Goal: Task Accomplishment & Management: Use online tool/utility

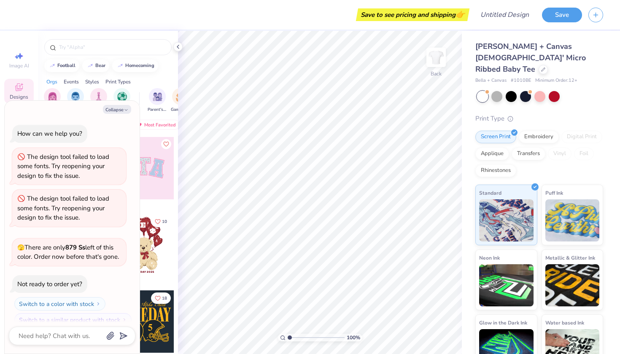
scroll to position [9, 0]
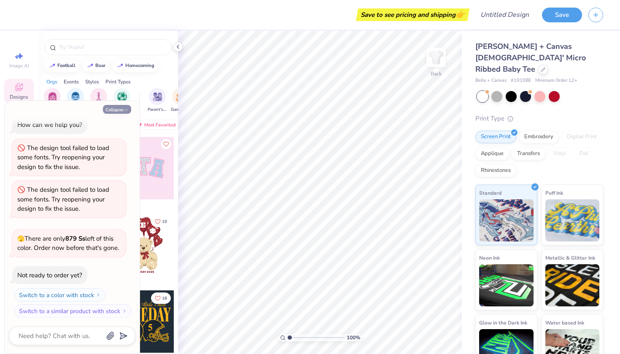
click at [116, 108] on button "Collapse" at bounding box center [117, 109] width 28 height 9
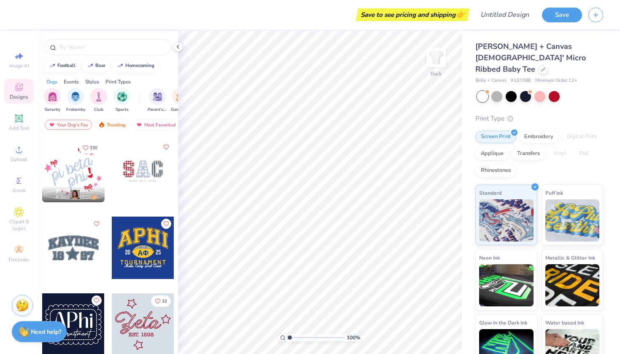
scroll to position [1226, 0]
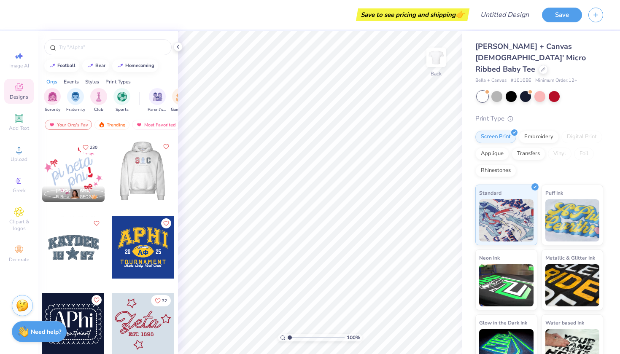
click at [138, 177] on div at bounding box center [142, 171] width 187 height 62
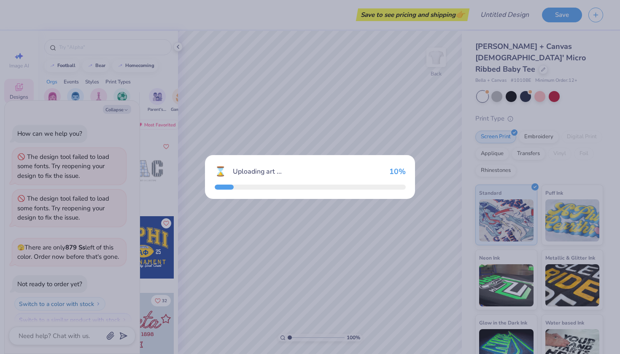
scroll to position [50, 0]
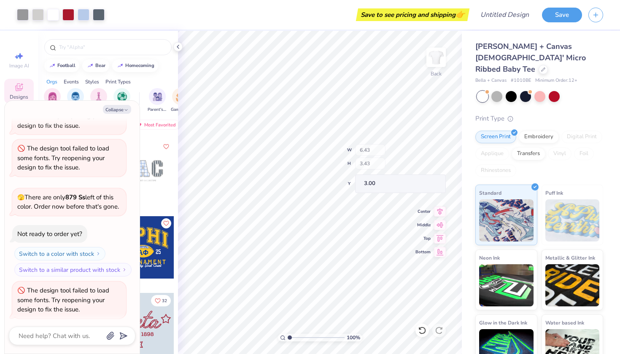
type textarea "x"
type input "1.61"
type input "2.48"
type input "3.12"
type textarea "x"
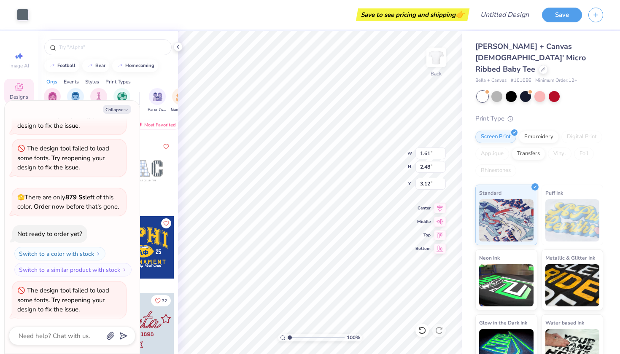
type input "1.99"
type textarea "x"
type input "3.12"
type textarea "x"
type input "3.00"
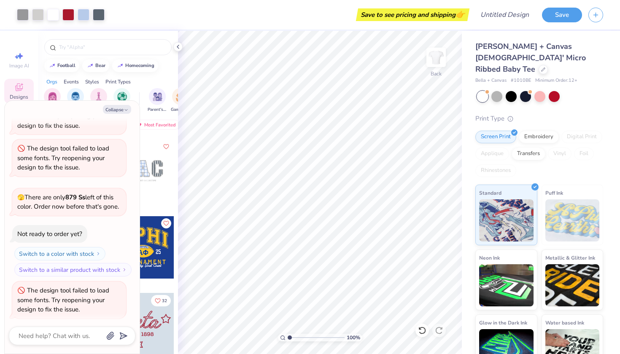
click at [159, 71] on div "football bear homecoming" at bounding box center [108, 65] width 140 height 13
click at [116, 110] on button "Collapse" at bounding box center [117, 109] width 28 height 9
type textarea "x"
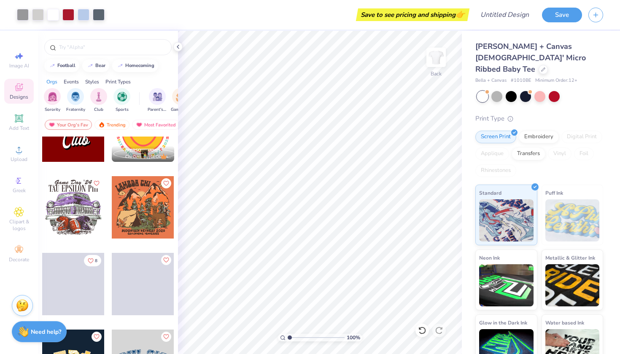
scroll to position [1727, 0]
click at [68, 124] on div "Your Org's Fav" at bounding box center [68, 125] width 47 height 10
click at [54, 95] on img "filter for Sorority" at bounding box center [53, 96] width 10 height 10
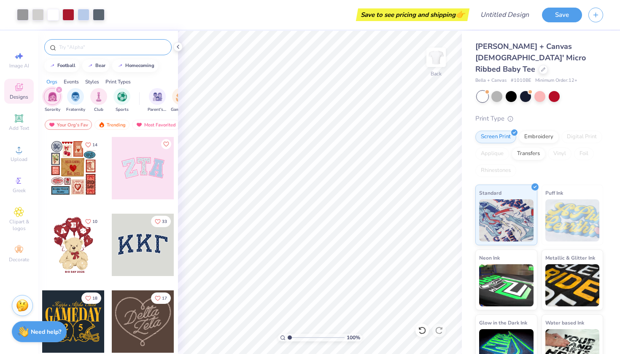
click at [67, 46] on input "text" at bounding box center [112, 47] width 108 height 8
type input "tri sigma"
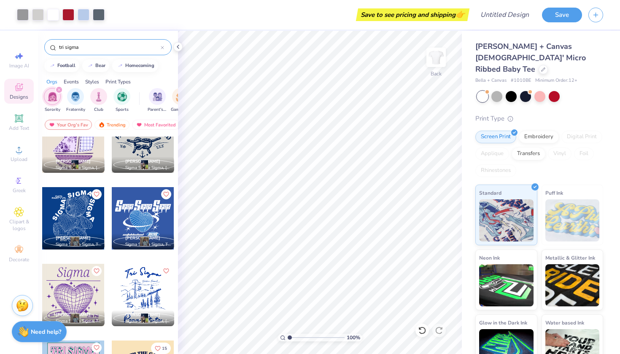
scroll to position [835, 0]
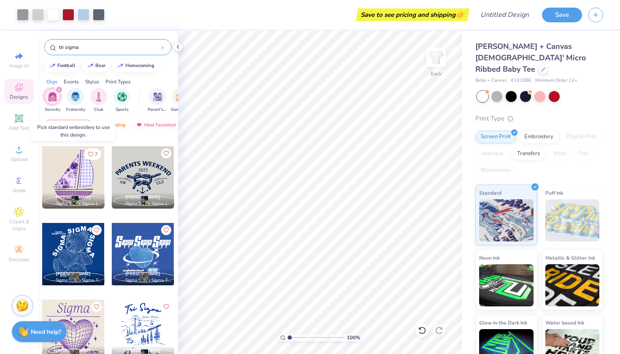
click at [71, 172] on div at bounding box center [73, 177] width 62 height 62
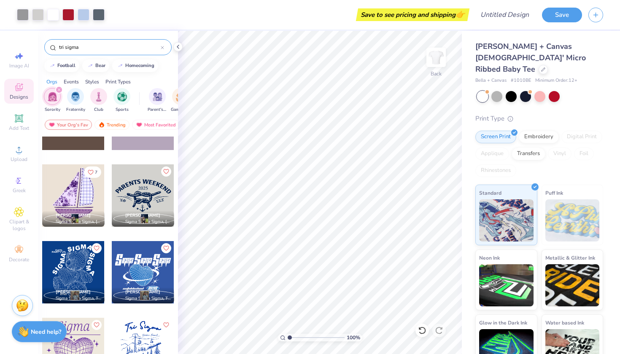
scroll to position [813, 0]
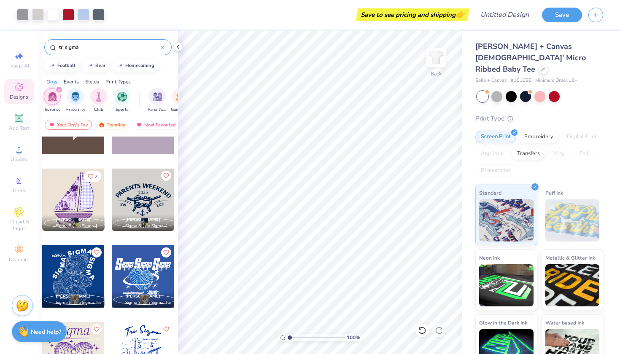
click at [64, 177] on div at bounding box center [73, 200] width 62 height 62
click at [72, 195] on div at bounding box center [73, 200] width 62 height 62
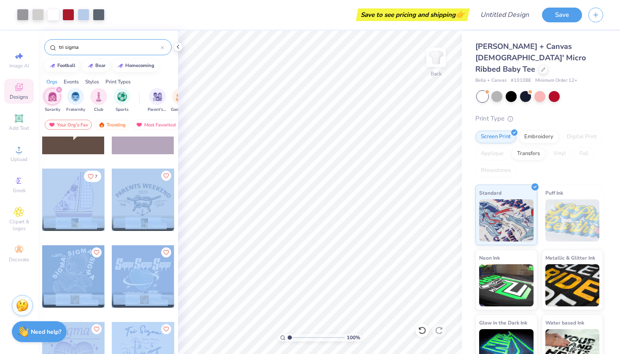
click at [192, 198] on div "Art colors Save to see pricing and shipping 👉 Design Title Save Image AI Design…" at bounding box center [310, 177] width 620 height 354
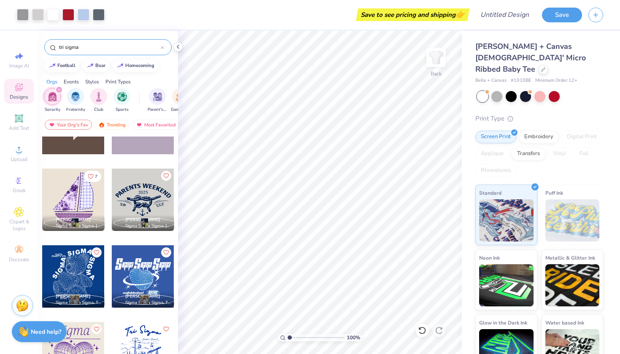
click at [518, 135] on div "Screen Print Embroidery Digital Print Applique Transfers Vinyl Foil Rhinestones" at bounding box center [539, 154] width 128 height 46
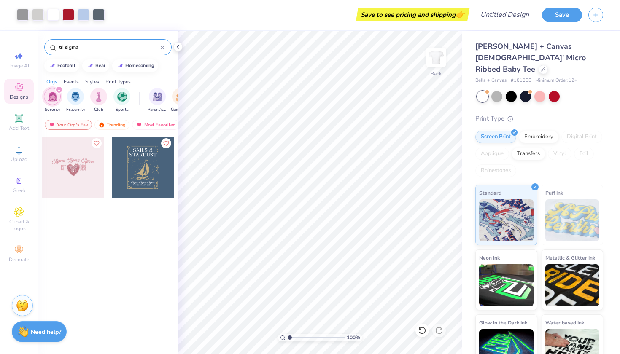
scroll to position [806, 0]
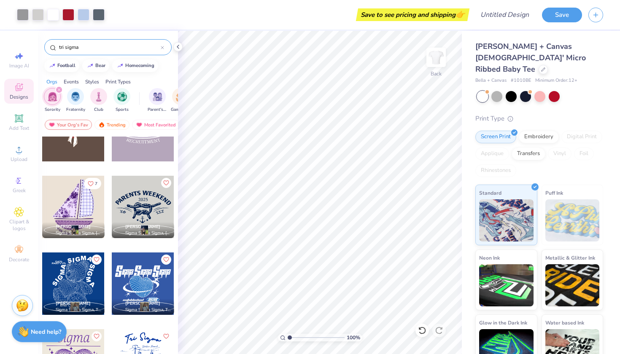
click at [19, 90] on icon at bounding box center [19, 87] width 10 height 10
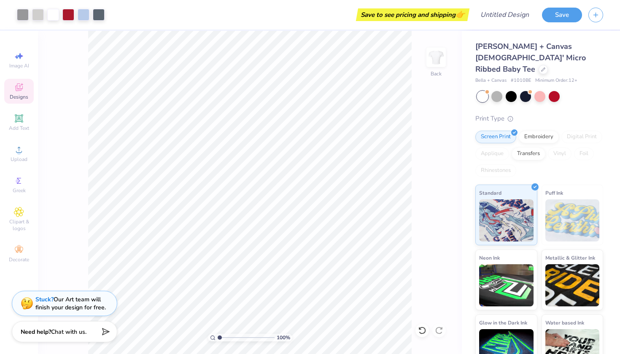
click at [15, 89] on icon at bounding box center [19, 87] width 10 height 10
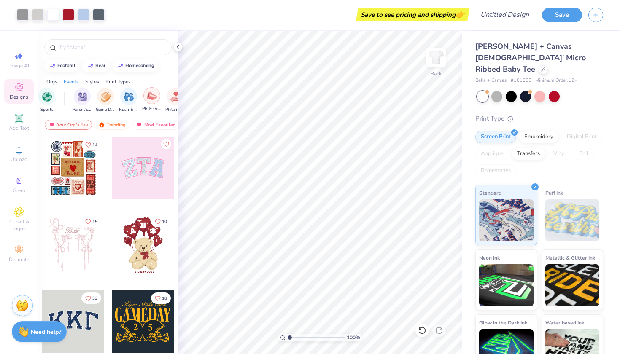
scroll to position [0, 75]
click at [146, 100] on div "filter for PR & General" at bounding box center [151, 95] width 17 height 17
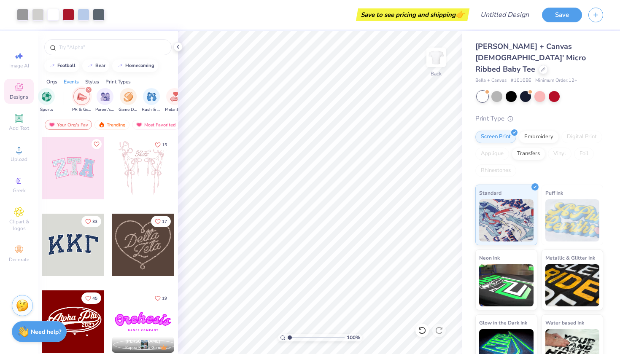
click at [74, 183] on div at bounding box center [73, 168] width 62 height 62
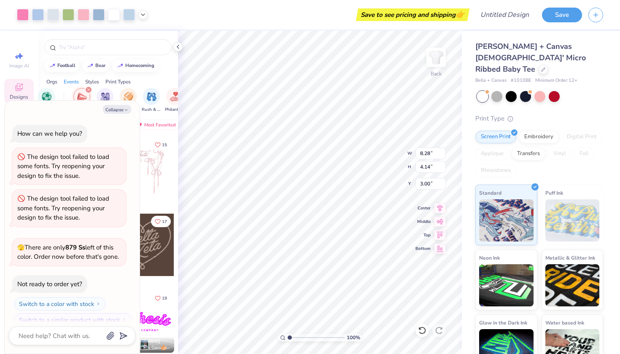
scroll to position [133, 0]
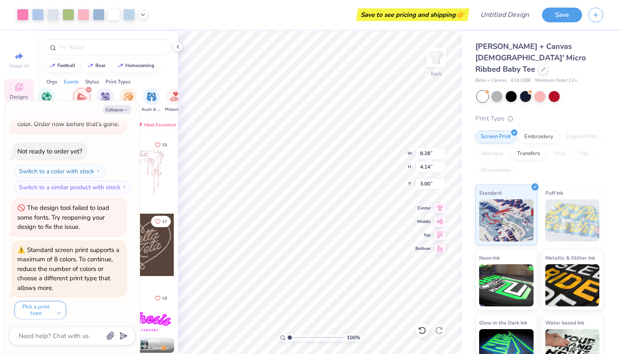
type textarea "x"
type input "8.27"
type textarea "x"
type input "1.84"
type input "2.72"
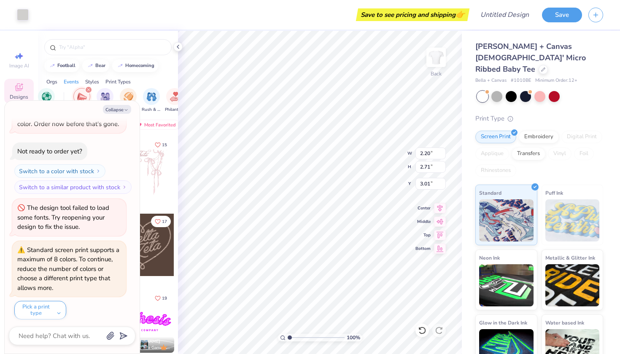
type input "3.00"
type textarea "x"
type input "1.83"
type input "2.71"
type input "3.01"
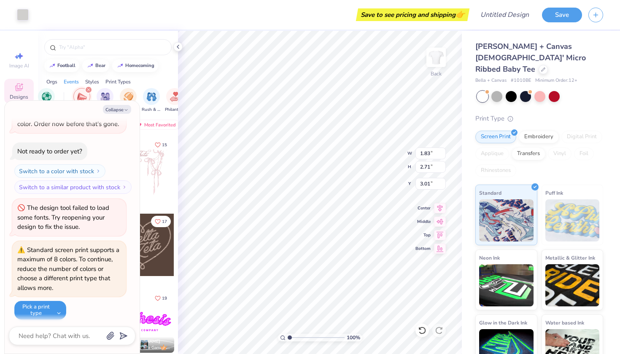
click at [48, 310] on button "Pick a print type" at bounding box center [40, 310] width 52 height 19
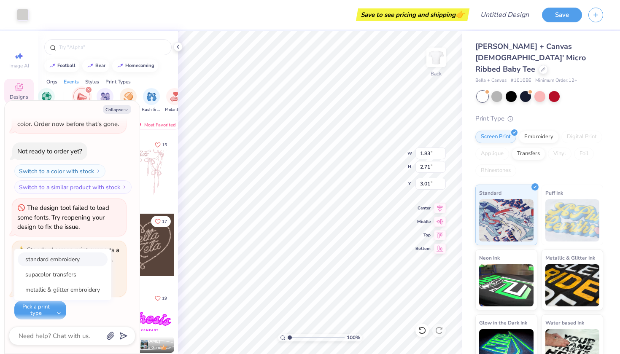
click at [86, 259] on button "standard embroidery" at bounding box center [63, 260] width 90 height 14
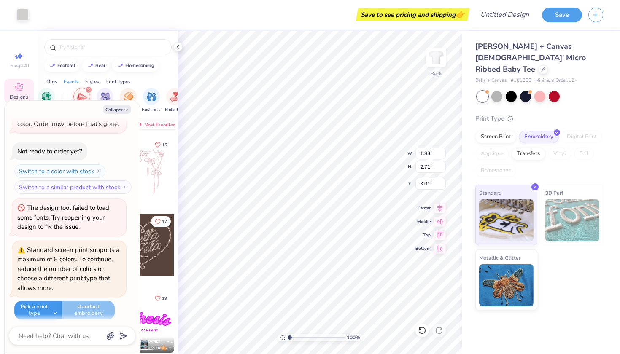
click at [46, 309] on button "Pick a print type" at bounding box center [38, 310] width 48 height 19
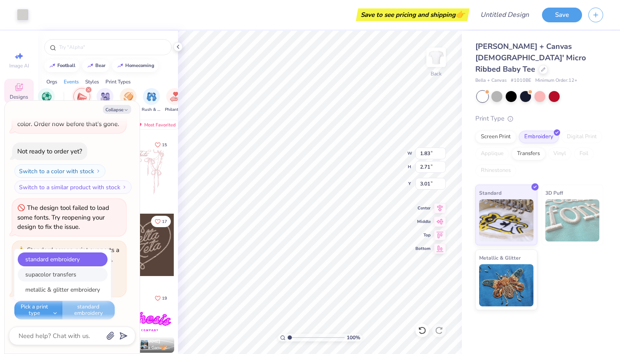
click at [50, 272] on button "supacolor transfers" at bounding box center [63, 275] width 90 height 14
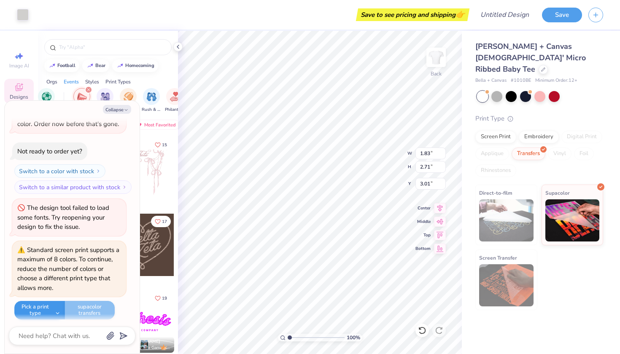
click at [43, 308] on button "Pick a print type" at bounding box center [39, 310] width 51 height 19
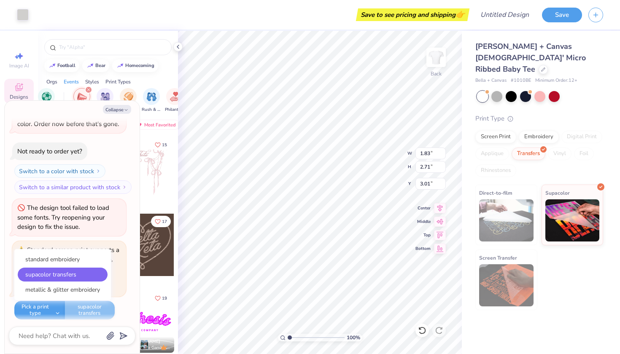
click at [127, 293] on div "How can we help you? The design tool failed to load some fonts. Try reopening y…" at bounding box center [72, 155] width 127 height 341
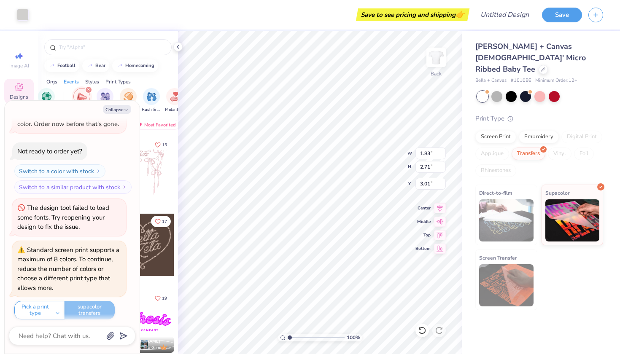
click at [97, 313] on div "Pick a print type standard embroidery supacolor transfers metallic & glitter em…" at bounding box center [64, 310] width 100 height 19
click at [584, 204] on img at bounding box center [572, 219] width 54 height 42
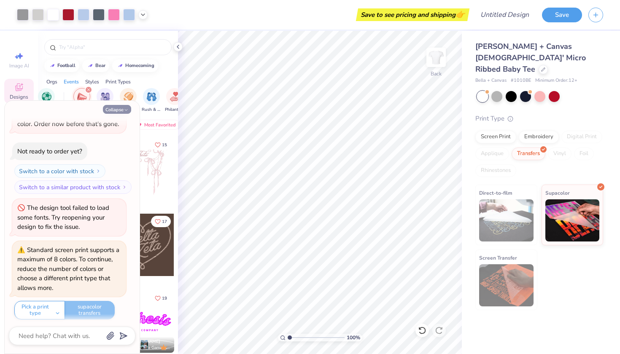
click at [113, 110] on button "Collapse" at bounding box center [117, 109] width 28 height 9
type textarea "x"
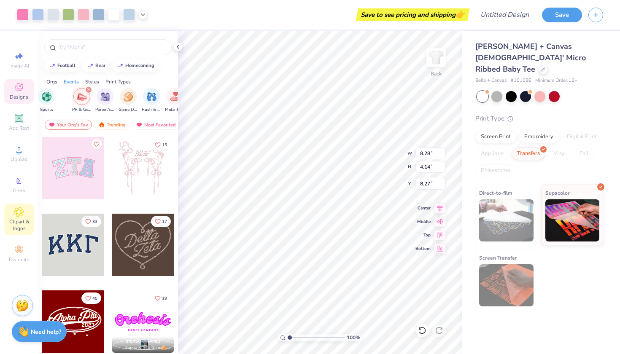
click at [16, 213] on div "Clipart & logos" at bounding box center [19, 220] width 30 height 32
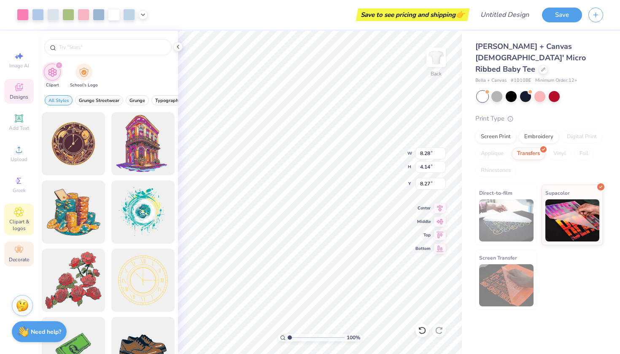
click at [18, 256] on span "Decorate" at bounding box center [19, 259] width 20 height 7
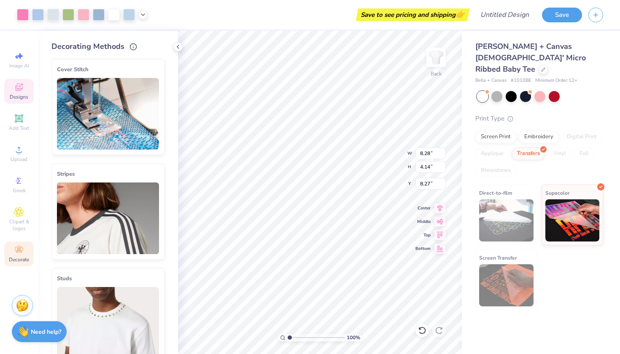
scroll to position [0, 0]
type input "8.28"
type input "4.14"
type input "8.27"
click at [32, 332] on strong "Need help?" at bounding box center [46, 331] width 30 height 8
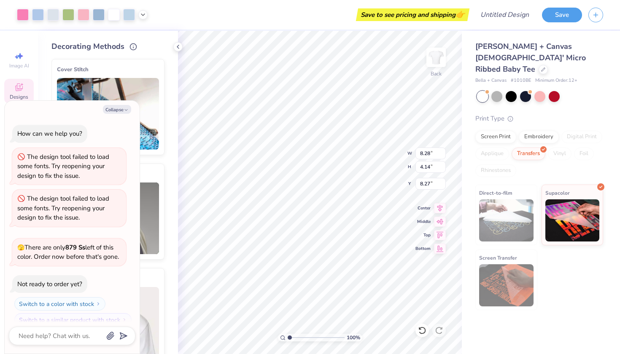
scroll to position [133, 0]
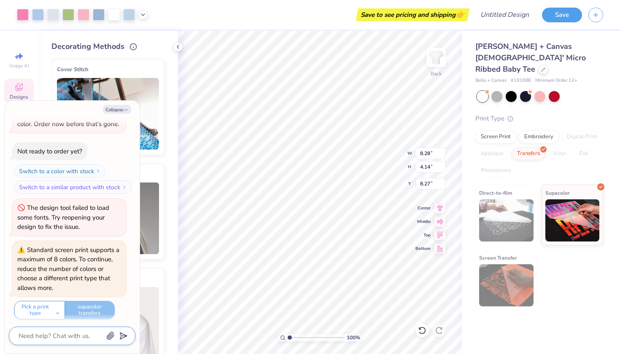
click at [42, 338] on textarea at bounding box center [61, 336] width 86 height 11
type textarea "x"
type textarea "c"
type textarea "x"
type textarea "ca"
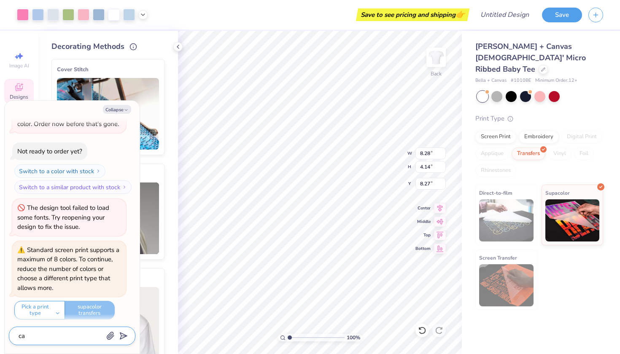
type textarea "x"
type textarea "can"
type textarea "x"
type textarea "can"
type textarea "x"
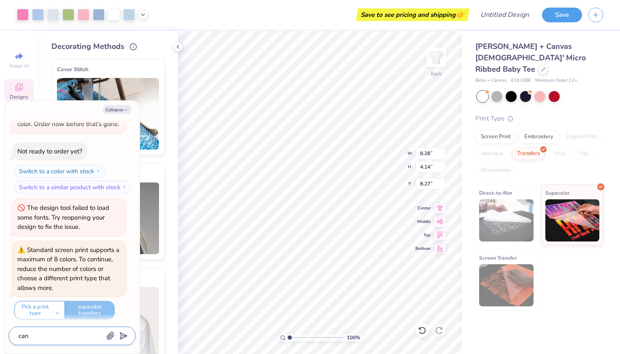
type textarea "can u"
type textarea "x"
type textarea "can u"
type textarea "x"
type textarea "can u c"
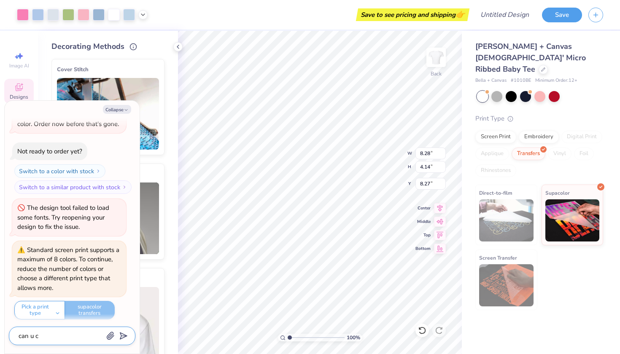
type textarea "x"
type textarea "can u ch"
type textarea "x"
type textarea "can u cha"
type textarea "x"
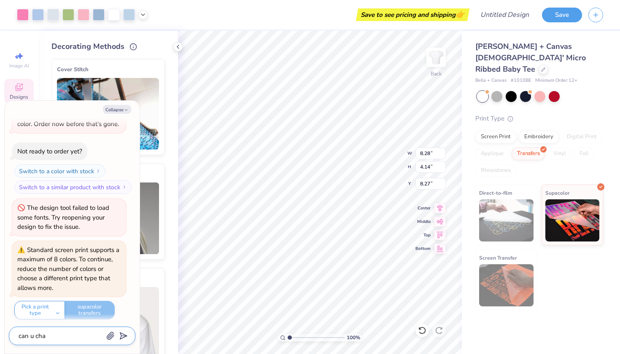
type textarea "can u chan"
type textarea "x"
type textarea "can u chang"
type textarea "x"
type textarea "can u change"
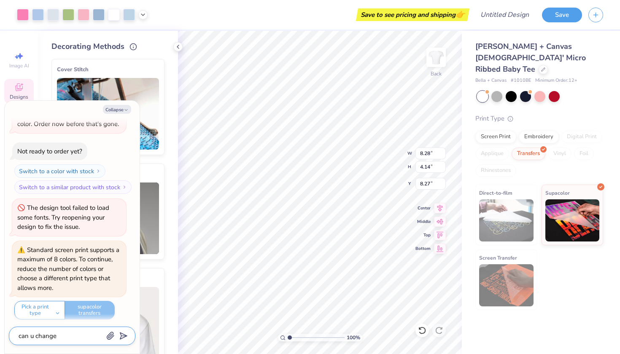
type textarea "x"
type textarea "can u change"
type textarea "x"
type textarea "can u change a"
type textarea "x"
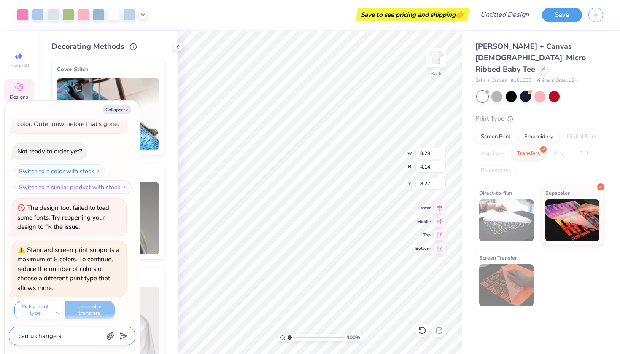
type textarea "can u change a"
type textarea "x"
type textarea "can u change a p"
type textarea "x"
type textarea "can u change a pr"
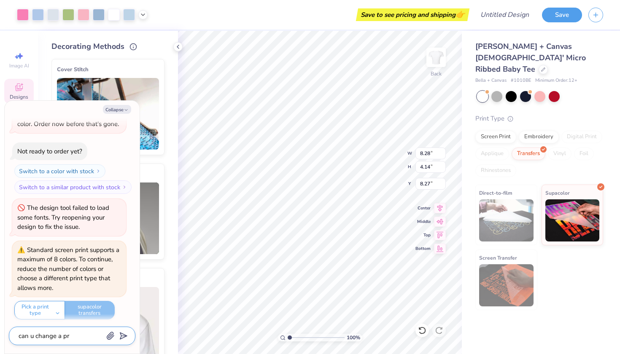
type textarea "x"
type textarea "can u change a pre"
type textarea "x"
type textarea "can u change a prem"
type textarea "x"
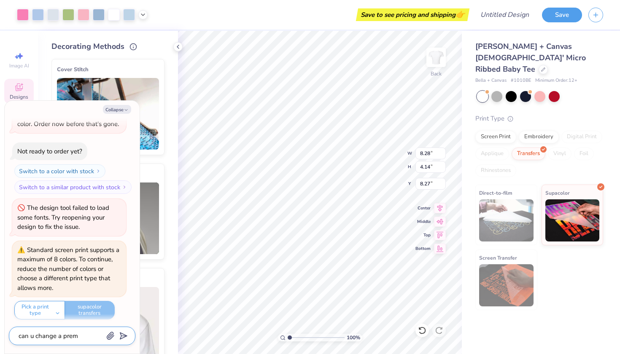
type textarea "can u change a prema"
type textarea "x"
type textarea "can u change a premad"
type textarea "x"
type textarea "can u change a premade"
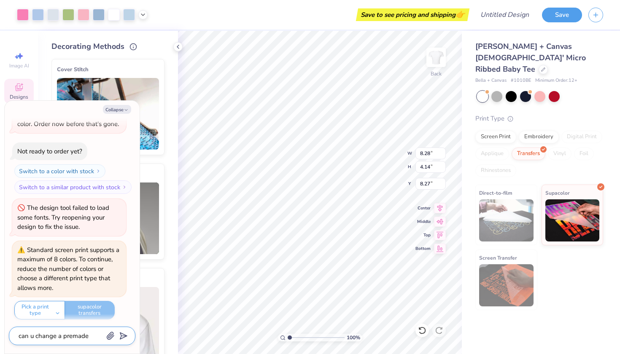
type textarea "x"
type textarea "can u change a premade"
type textarea "x"
type textarea "can u change a premade s"
type textarea "x"
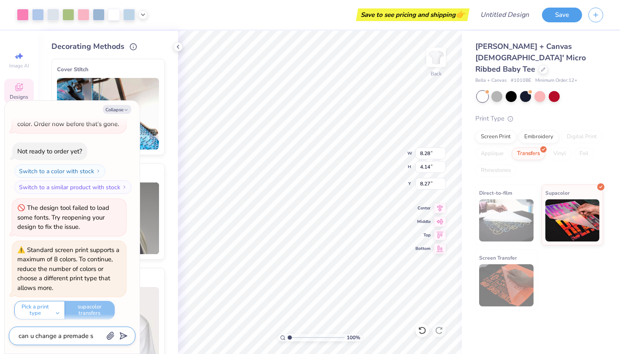
type textarea "can u change a premade"
type textarea "x"
type textarea "can u change a premade d"
type textarea "x"
type textarea "can u change a premade de"
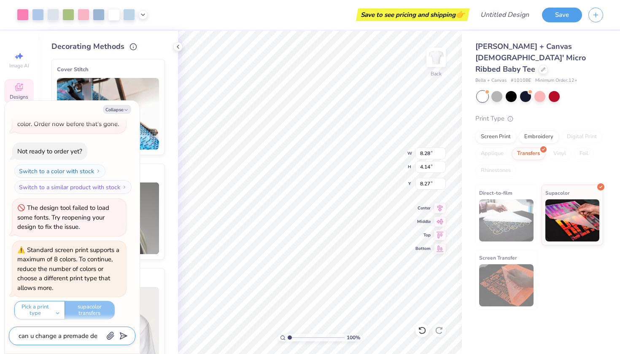
type textarea "x"
type textarea "can u change a premade des"
type textarea "x"
type textarea "can u change a premade desi"
type textarea "x"
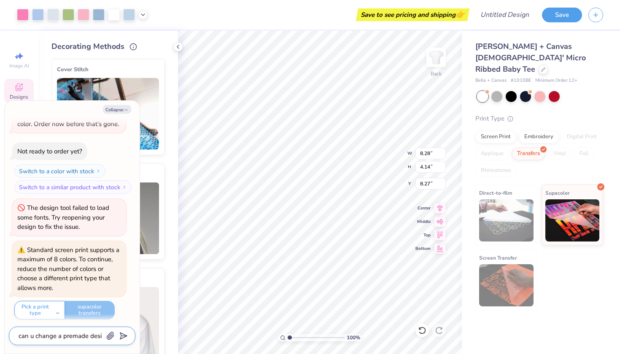
type textarea "can u change a premade desig"
type textarea "x"
type textarea "can u change a premade design"
type textarea "x"
type textarea "can u change a premade design"
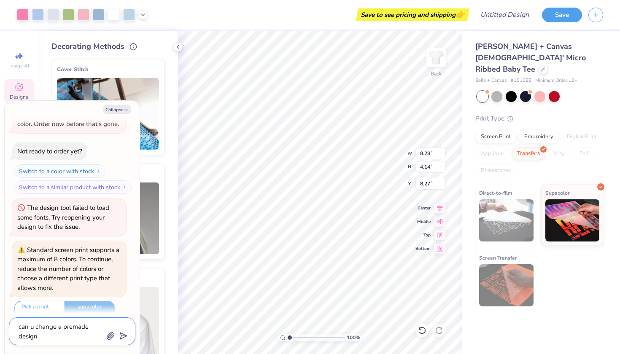
type textarea "x"
type textarea "can u change a premade design t"
type textarea "x"
type textarea "can u change a premade design to"
type textarea "x"
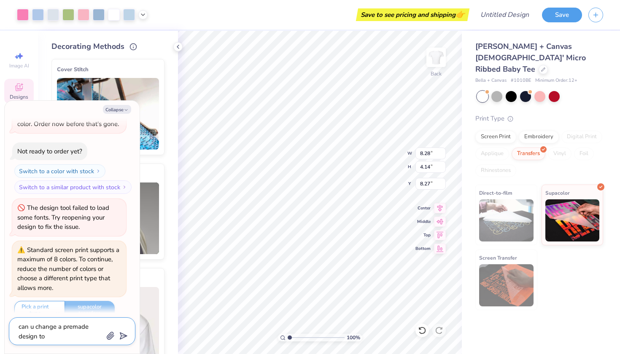
type textarea "can u change a premade design to"
type textarea "x"
type textarea "can u change a premade design to u"
type textarea "x"
type textarea "can u change a premade design to ur"
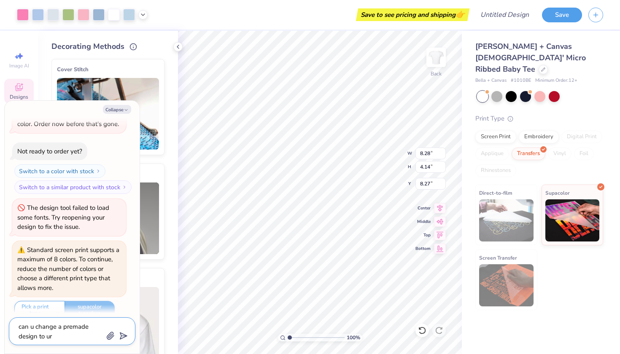
type textarea "x"
type textarea "can u change a premade design to ur"
type textarea "x"
type textarea "can u change a premade design to ur s"
type textarea "x"
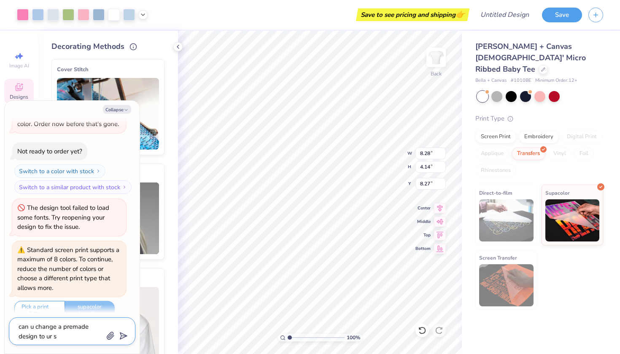
type textarea "can u change a premade design to ur so"
type textarea "x"
type textarea "can u change a premade design to ur sor"
type textarea "x"
type textarea "can u change a premade design to ur soro"
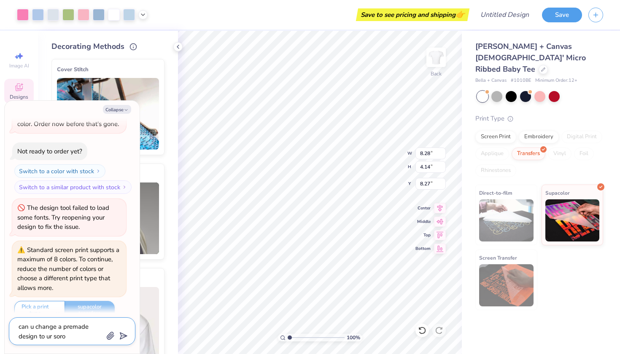
type textarea "x"
type textarea "can u change a premade design to ur soror"
type textarea "x"
type textarea "can u change a premade design to ur sorori"
type textarea "x"
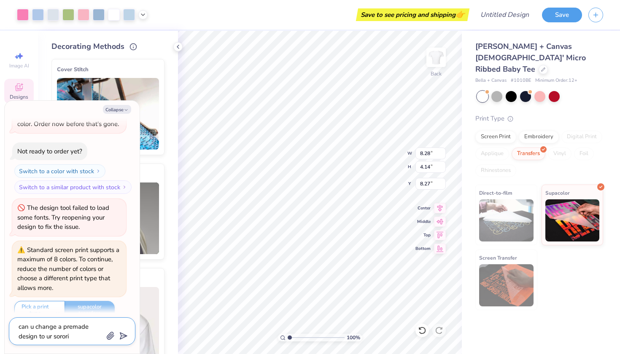
type textarea "can u change a premade design to ur sororit"
type textarea "x"
type textarea "can u change a premade design to ur sorority"
type textarea "x"
type textarea "can u change a premade design to ur sorority"
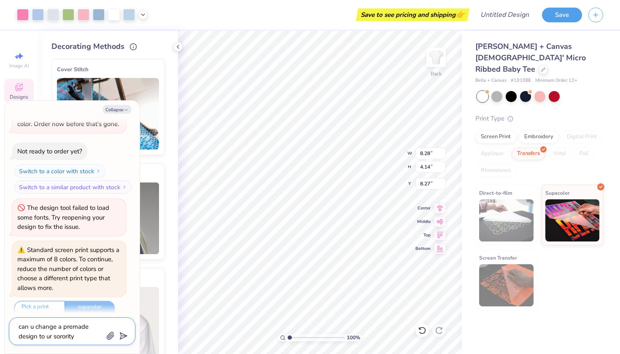
type textarea "x"
type textarea "can u change a premade design to ur sorority c"
type textarea "x"
type textarea "can u change a premade design to ur sorority ch"
type textarea "x"
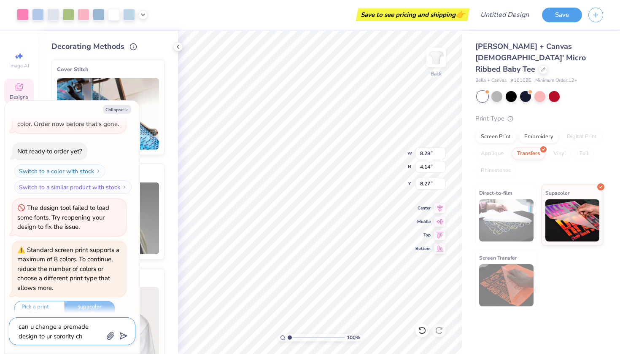
type textarea "can u change a premade design to ur sorority cha"
type textarea "x"
type textarea "can u change a premade design to ur sorority chap"
type textarea "x"
type textarea "can u change a premade design to ur sorority chapt"
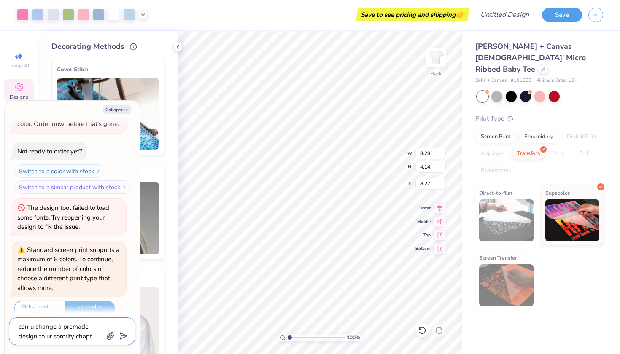
type textarea "x"
type textarea "can u change a premade design to ur sorority chapte"
type textarea "x"
type textarea "can u change a premade design to ur sorority chapter"
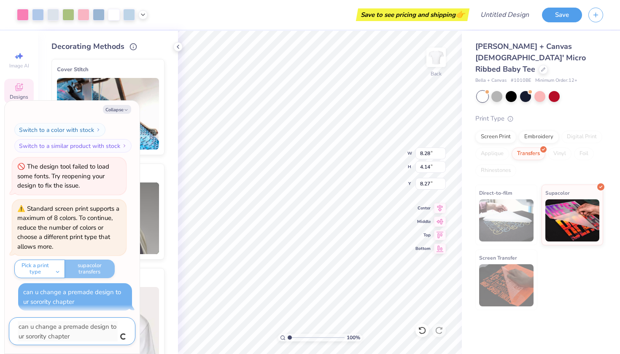
type textarea "x"
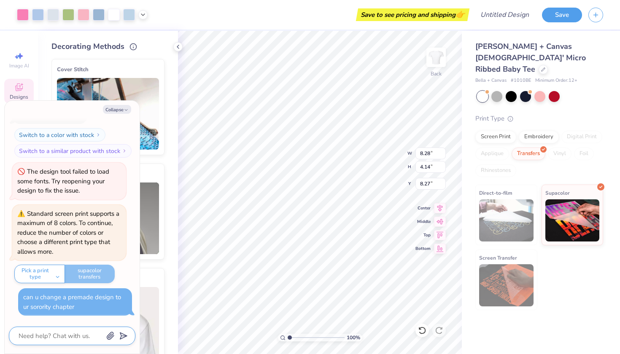
scroll to position [165, 0]
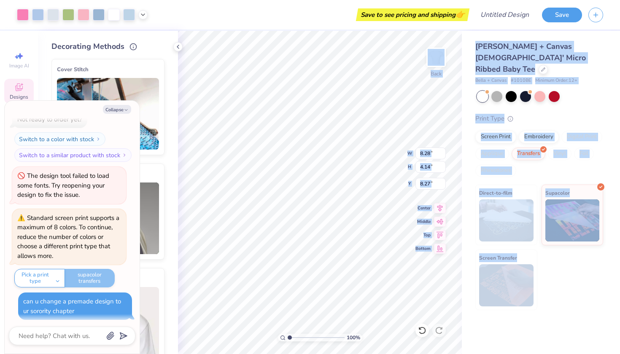
drag, startPoint x: 67, startPoint y: 112, endPoint x: 166, endPoint y: 114, distance: 99.1
click at [167, 114] on body "Art colors Save to see pricing and shipping 👉 Design Title Save Image AI Design…" at bounding box center [310, 177] width 620 height 354
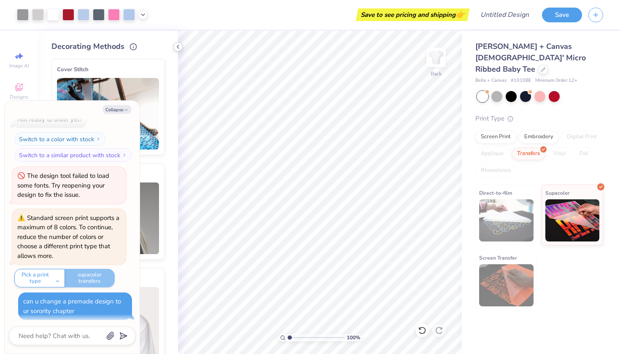
click at [175, 51] on div at bounding box center [177, 46] width 9 height 9
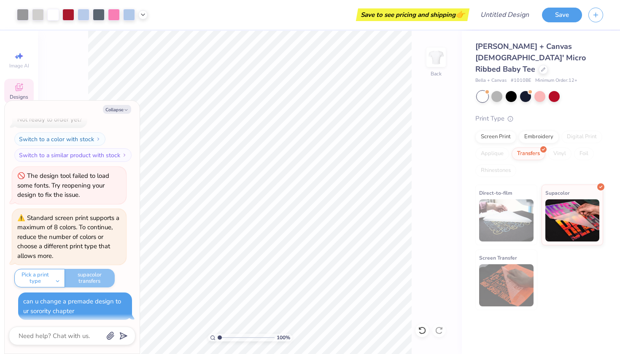
click at [30, 92] on div "Designs" at bounding box center [19, 91] width 30 height 25
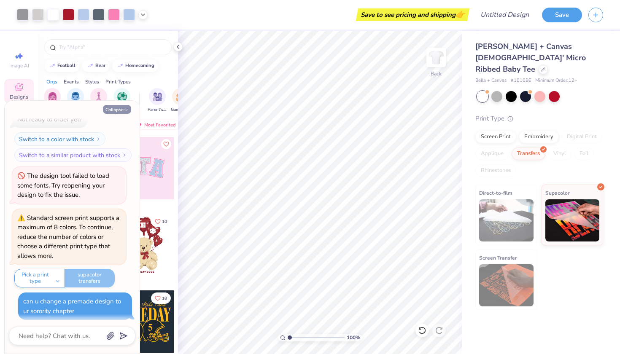
click at [113, 110] on button "Collapse" at bounding box center [117, 109] width 28 height 9
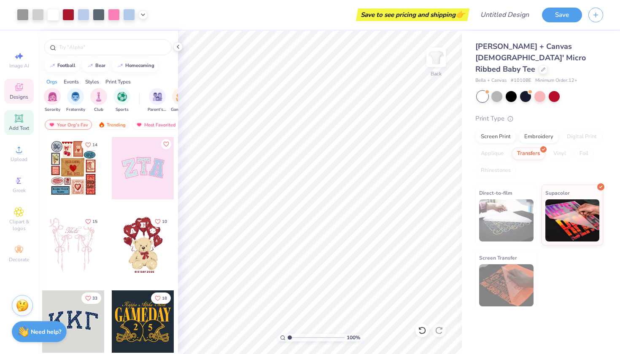
click at [18, 130] on div "Add Text" at bounding box center [19, 122] width 30 height 25
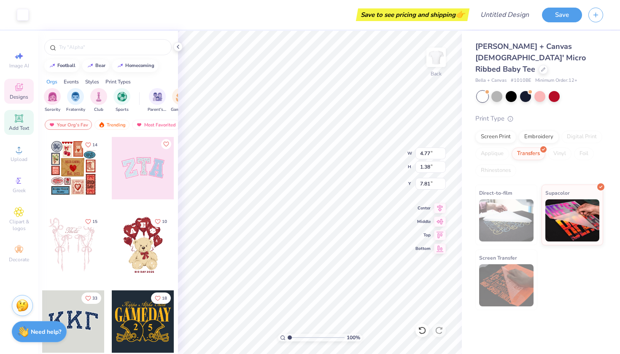
click at [15, 118] on icon at bounding box center [19, 118] width 10 height 10
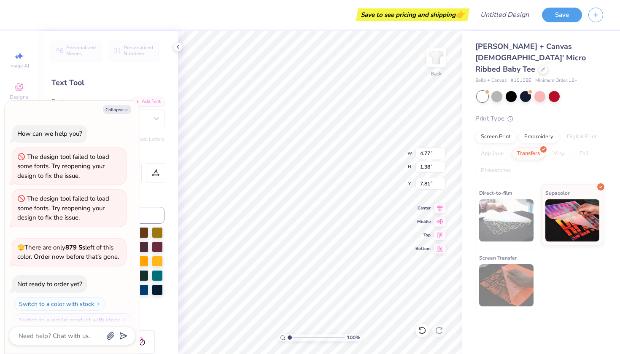
scroll to position [214, 0]
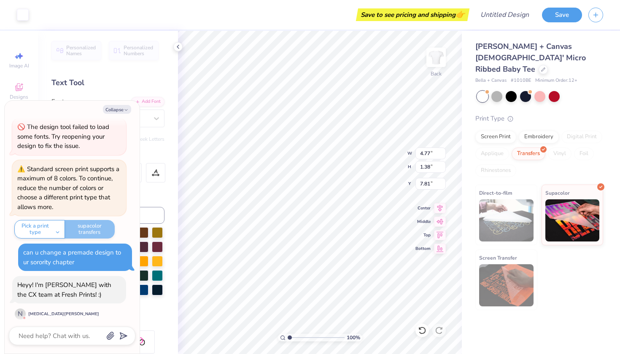
type textarea "x"
click at [147, 86] on div "Text Tool" at bounding box center [107, 82] width 113 height 11
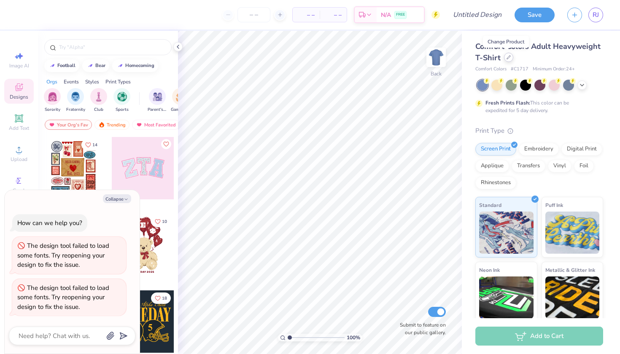
click at [507, 56] on icon at bounding box center [509, 57] width 4 height 4
type textarea "x"
